Goal: Navigation & Orientation: Go to known website

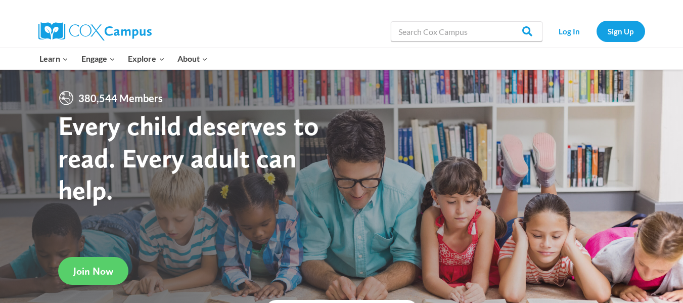
click at [579, 32] on link "Log In" at bounding box center [569, 31] width 44 height 21
click at [575, 26] on link "Log In" at bounding box center [569, 31] width 44 height 21
